Goal: Complete application form

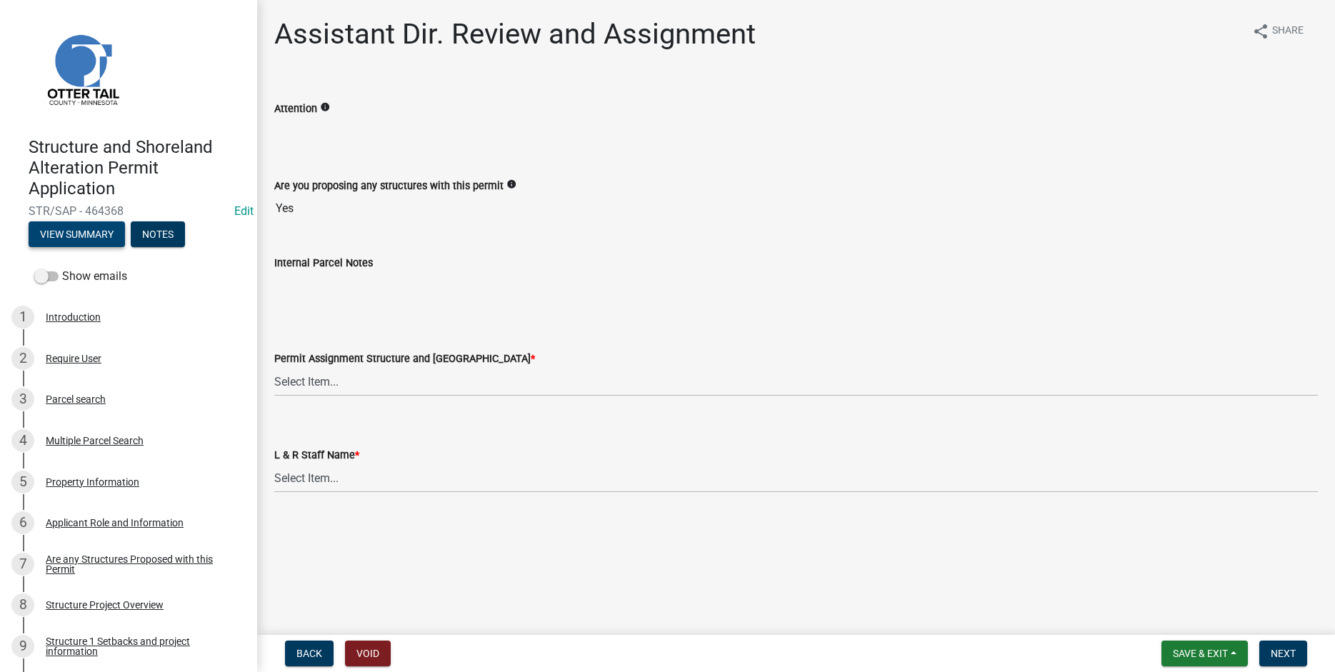
click at [62, 236] on button "View Summary" at bounding box center [77, 234] width 96 height 26
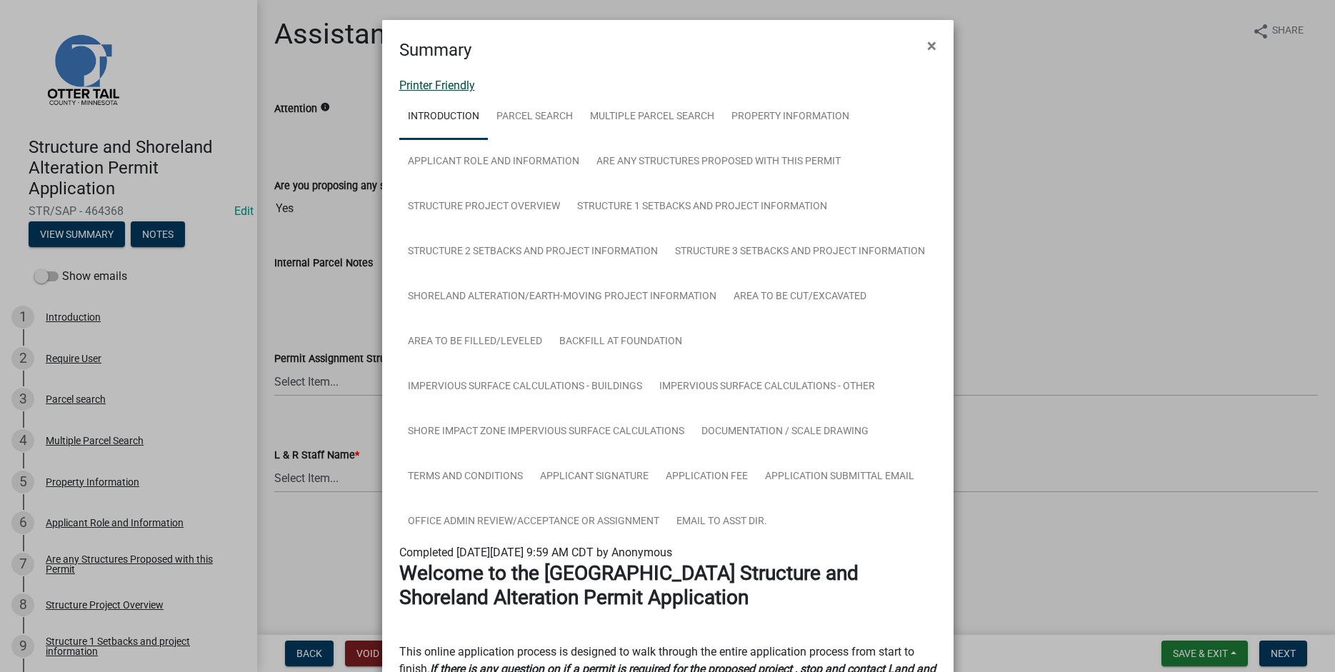
click at [425, 81] on link "Printer Friendly" at bounding box center [437, 86] width 76 height 14
click at [932, 45] on span "×" at bounding box center [931, 46] width 9 height 20
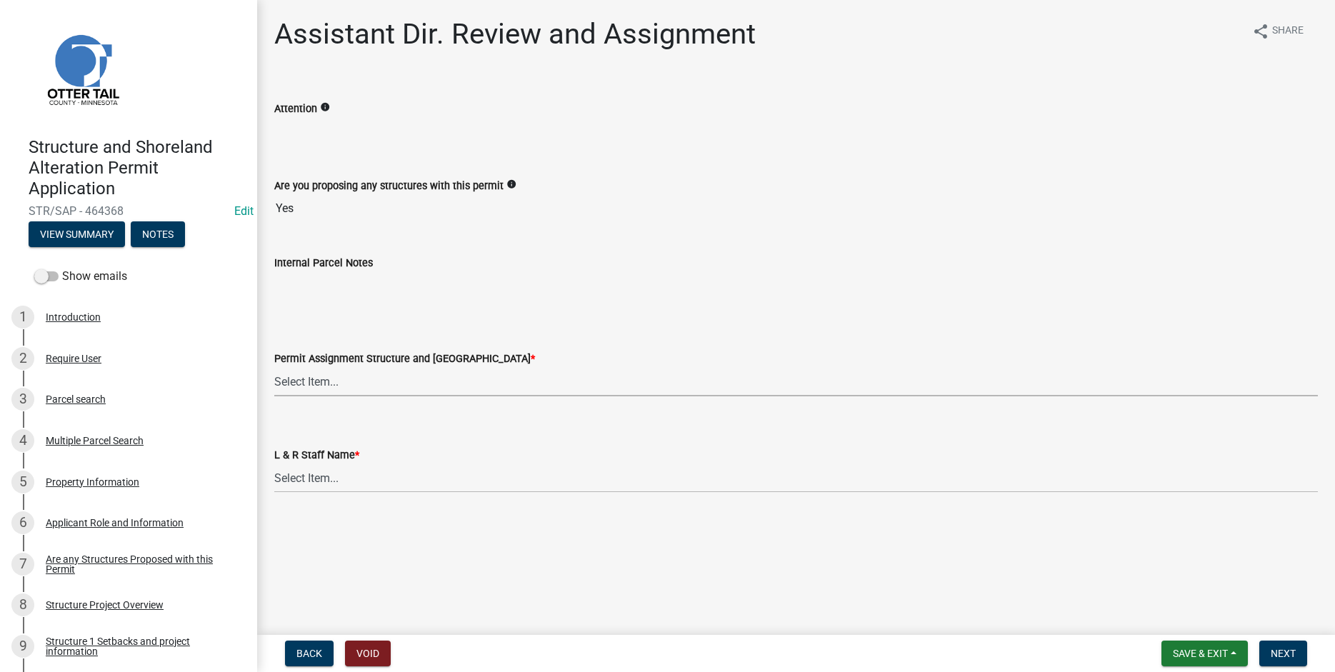
click at [274, 367] on select "Select Item... Alexis Newark (anewark@ottertailcounty.gov) Amy Busko (abusko@ot…" at bounding box center [796, 381] width 1044 height 29
click option "Emma Swenson (eswenson@ottertailcounty.gov)" at bounding box center [0, 0] width 0 height 0
select select "59604e5d-1b2c-4ad9-afb6-8cdca293e639"
click at [274, 464] on select "Select Item... Alexis Newark Amy Busko Andrea Perales Brittany Tollefson Christ…" at bounding box center [796, 478] width 1044 height 29
click option "Emma Swenson" at bounding box center [0, 0] width 0 height 0
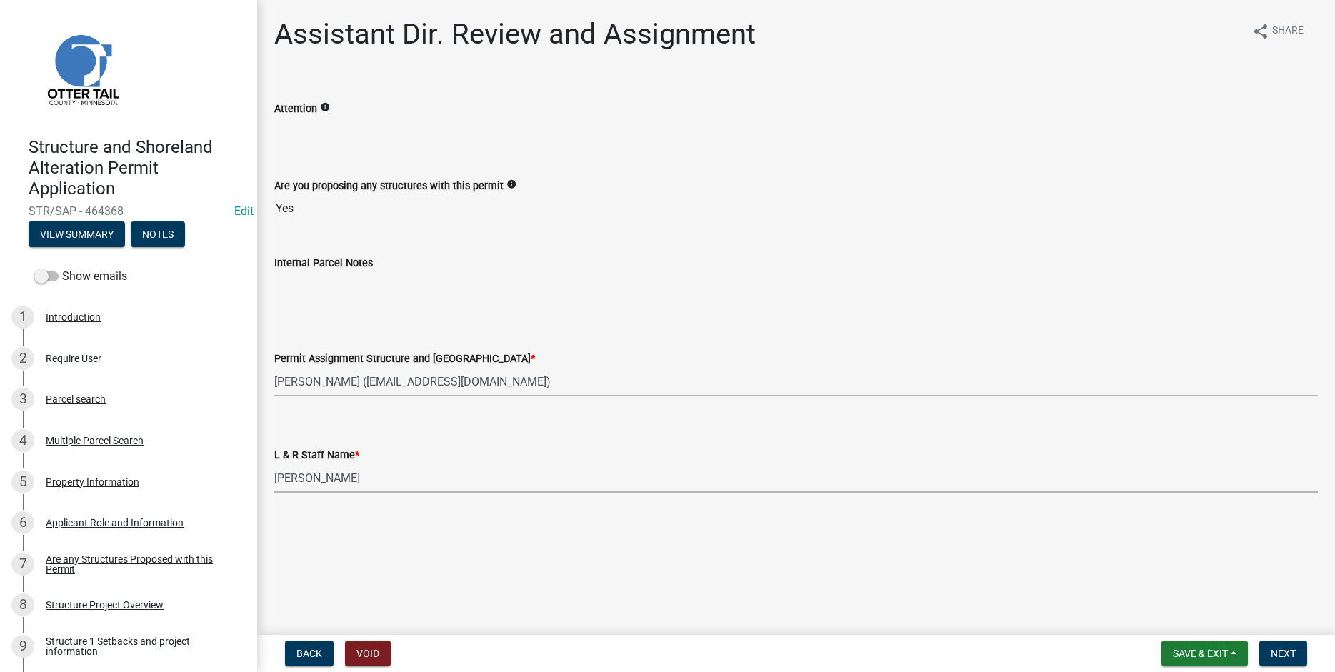
select select "190fd4c8-42ef-492b-a4a0-a0213555944c"
click at [1286, 657] on span "Next" at bounding box center [1283, 653] width 25 height 11
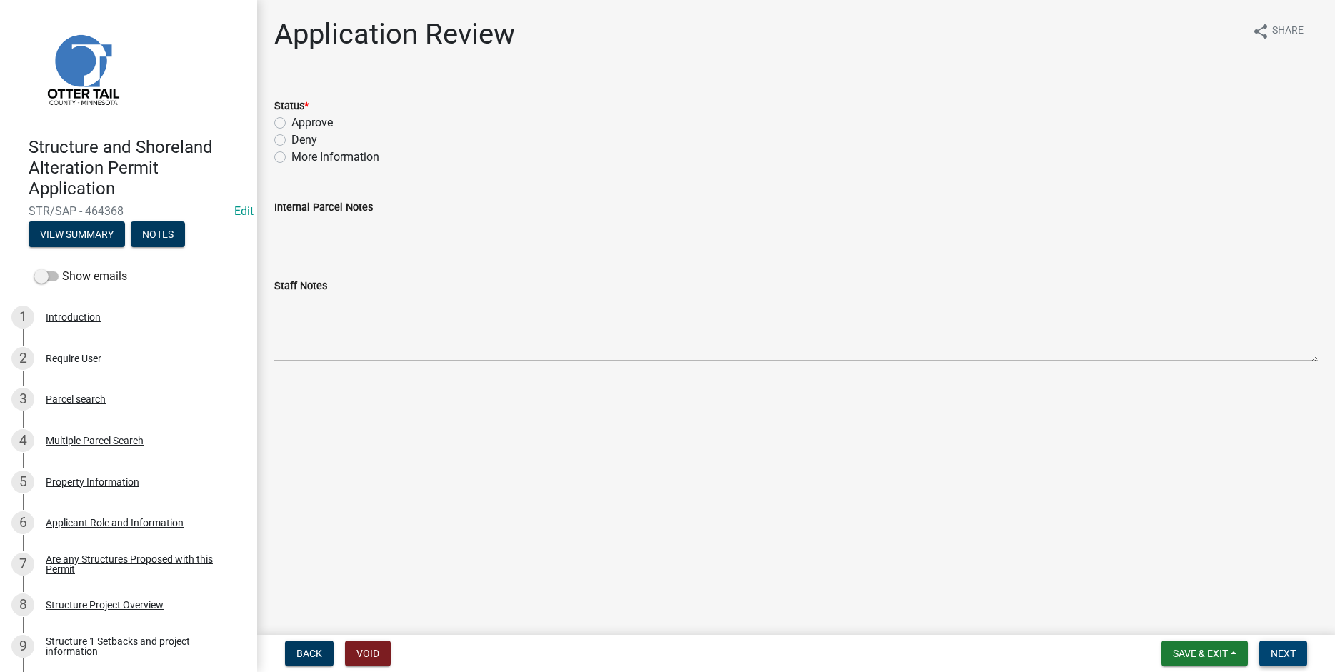
click at [1285, 649] on span "Next" at bounding box center [1283, 653] width 25 height 11
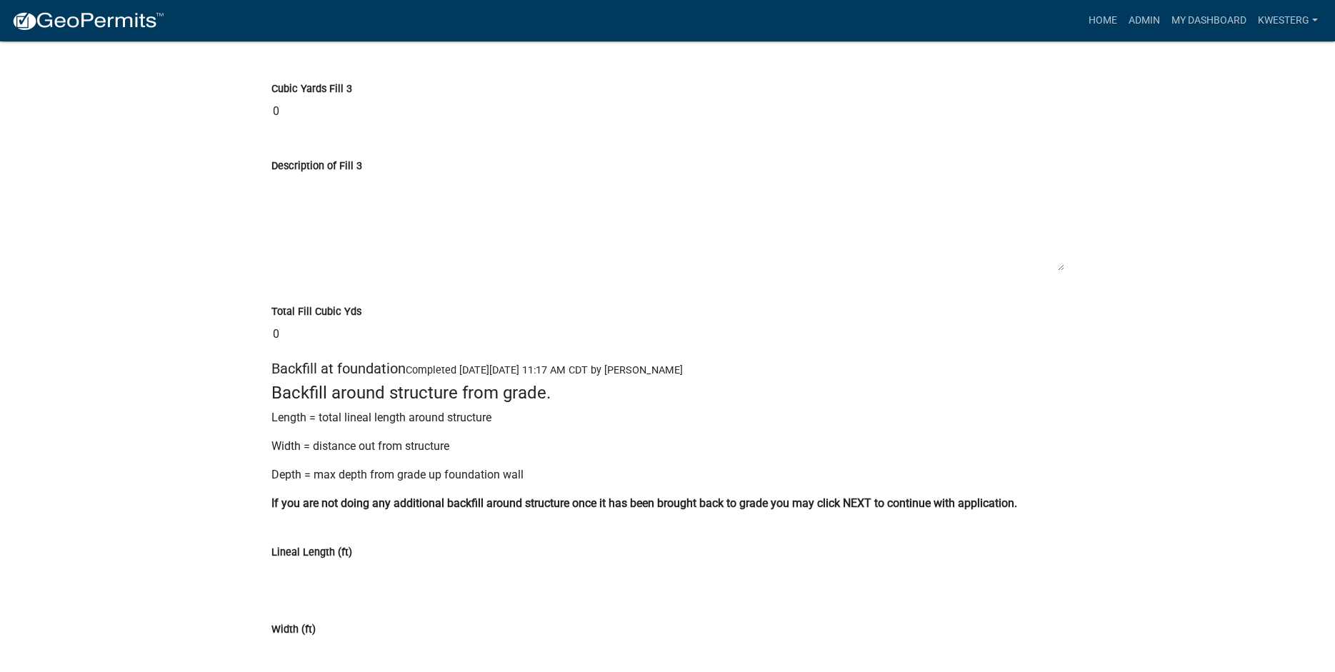
scroll to position [12188, 0]
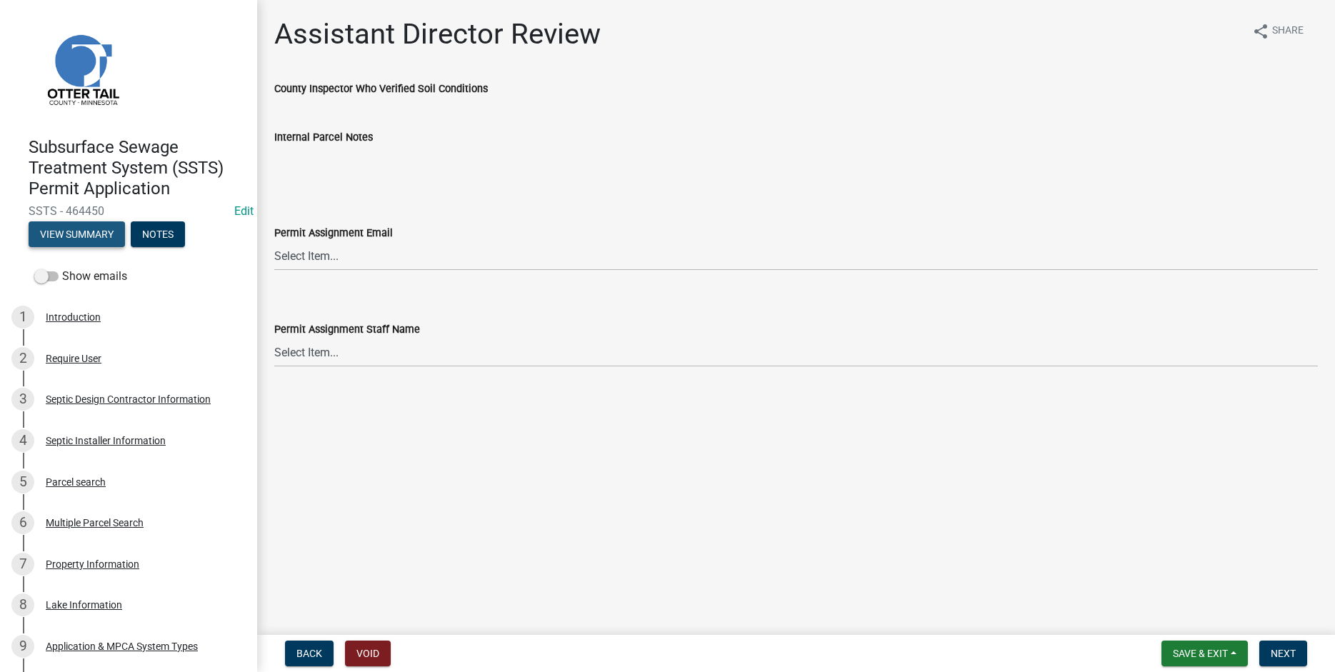
click at [80, 234] on button "View Summary" at bounding box center [77, 234] width 96 height 26
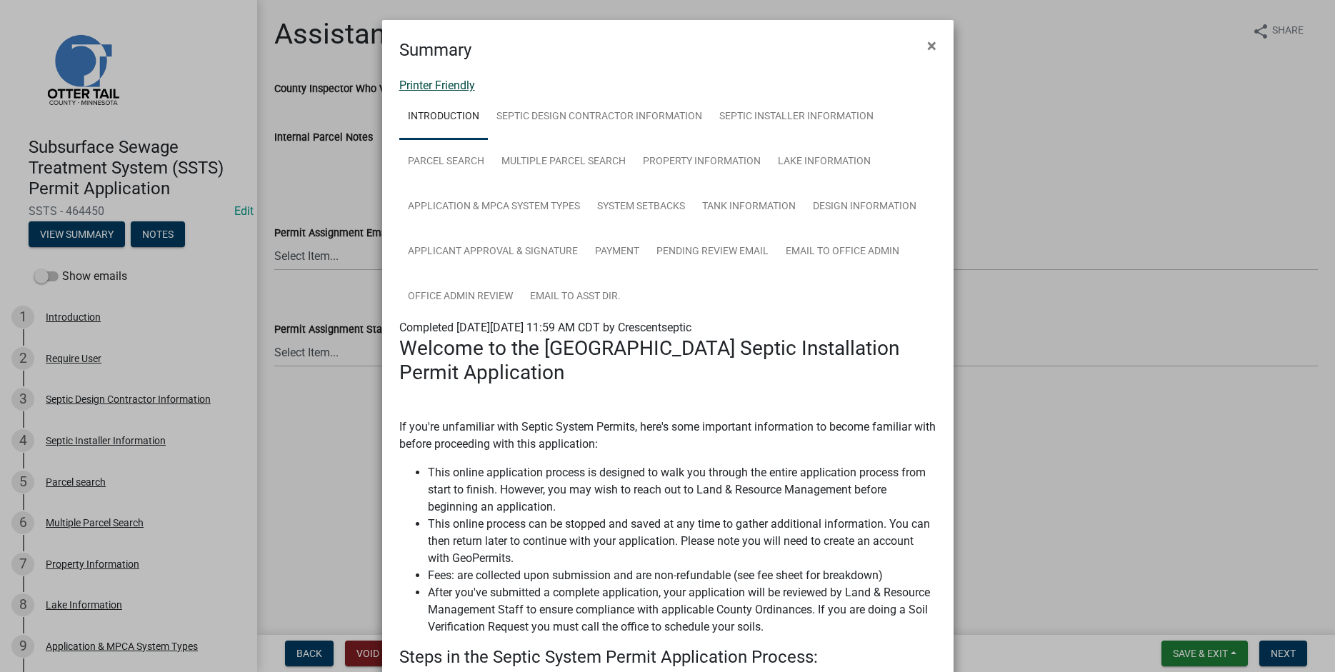
click at [407, 83] on link "Printer Friendly" at bounding box center [437, 86] width 76 height 14
click at [931, 48] on span "×" at bounding box center [931, 46] width 9 height 20
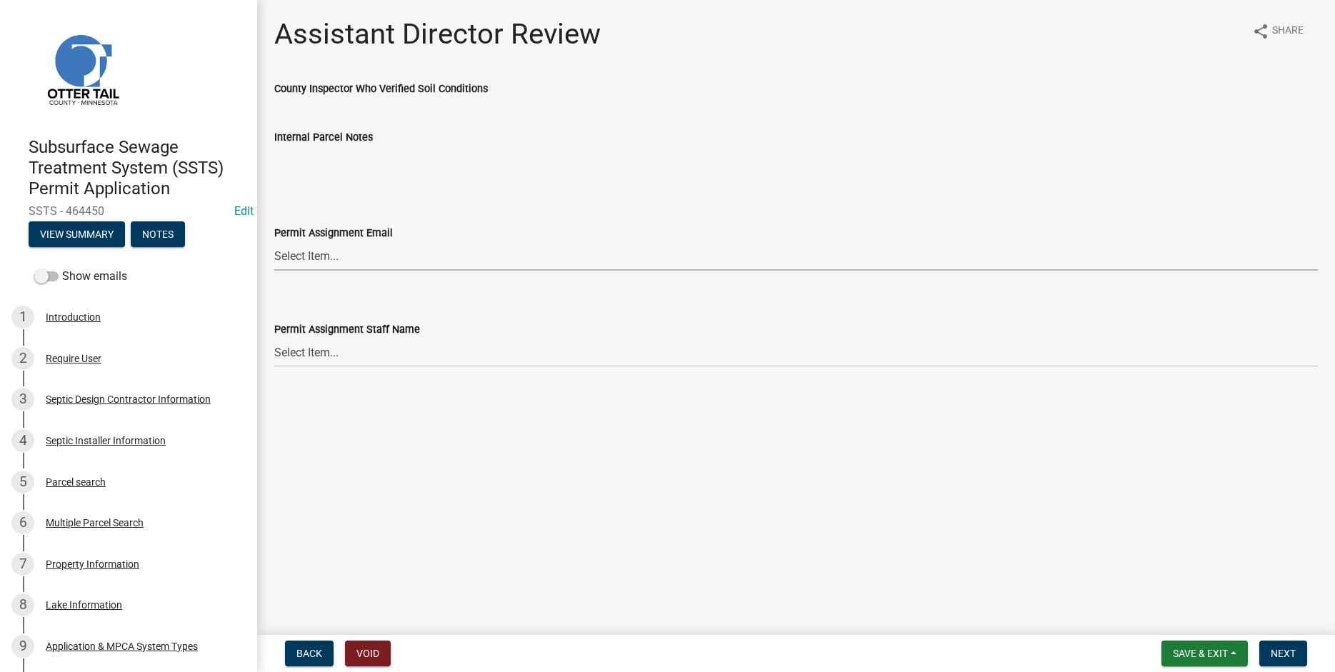
click at [274, 241] on select "Select Item... Alexis Newark (anewark@ottertailcounty.gov) Amy Busko (abusko@ot…" at bounding box center [796, 255] width 1044 height 29
click option "Alexis Newark (anewark@ottertailcounty.gov)" at bounding box center [0, 0] width 0 height 0
select select "46a67eee-2c7d-4579-9973-15a8b9f9d8c4"
click at [274, 338] on select "Select Item... Alexis Newark Amy Busko Andrea Perales Brittany Tollefson Christ…" at bounding box center [796, 352] width 1044 height 29
click option "Alexis Newark" at bounding box center [0, 0] width 0 height 0
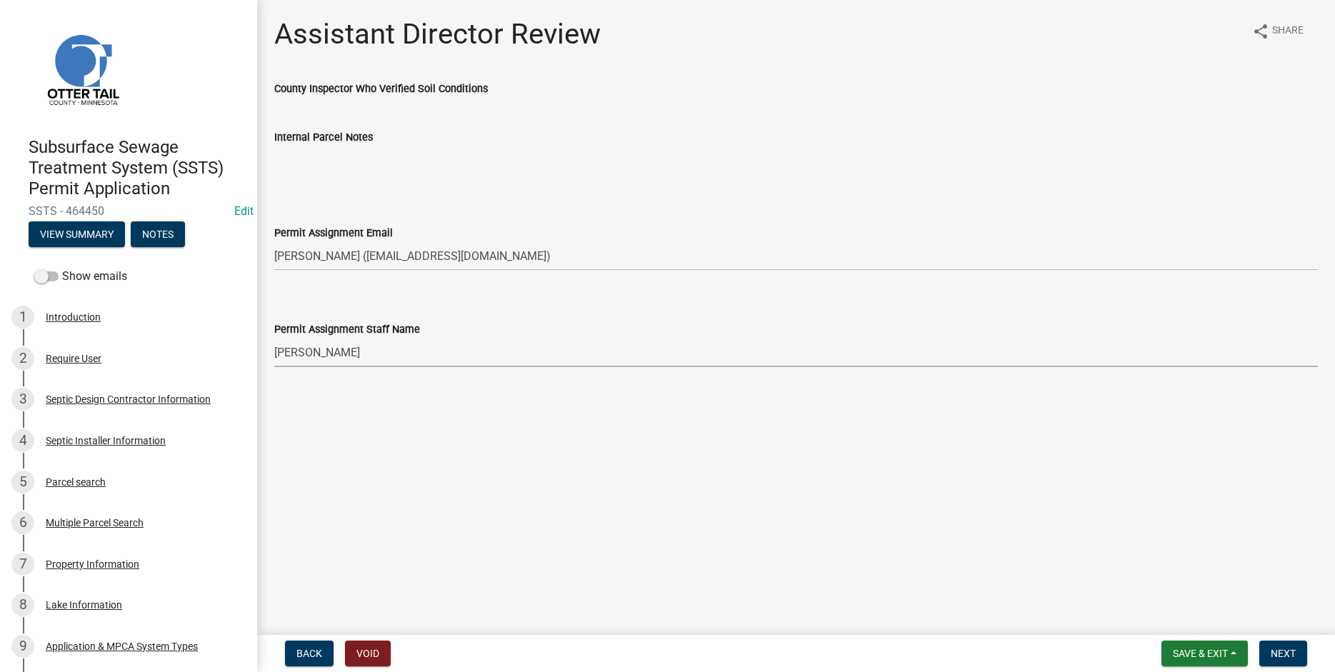
select select "f6a741f6-6d10-4601-9562-2e8ce244b7e0"
click at [1288, 654] on span "Next" at bounding box center [1283, 653] width 25 height 11
